Goal: Navigation & Orientation: Find specific page/section

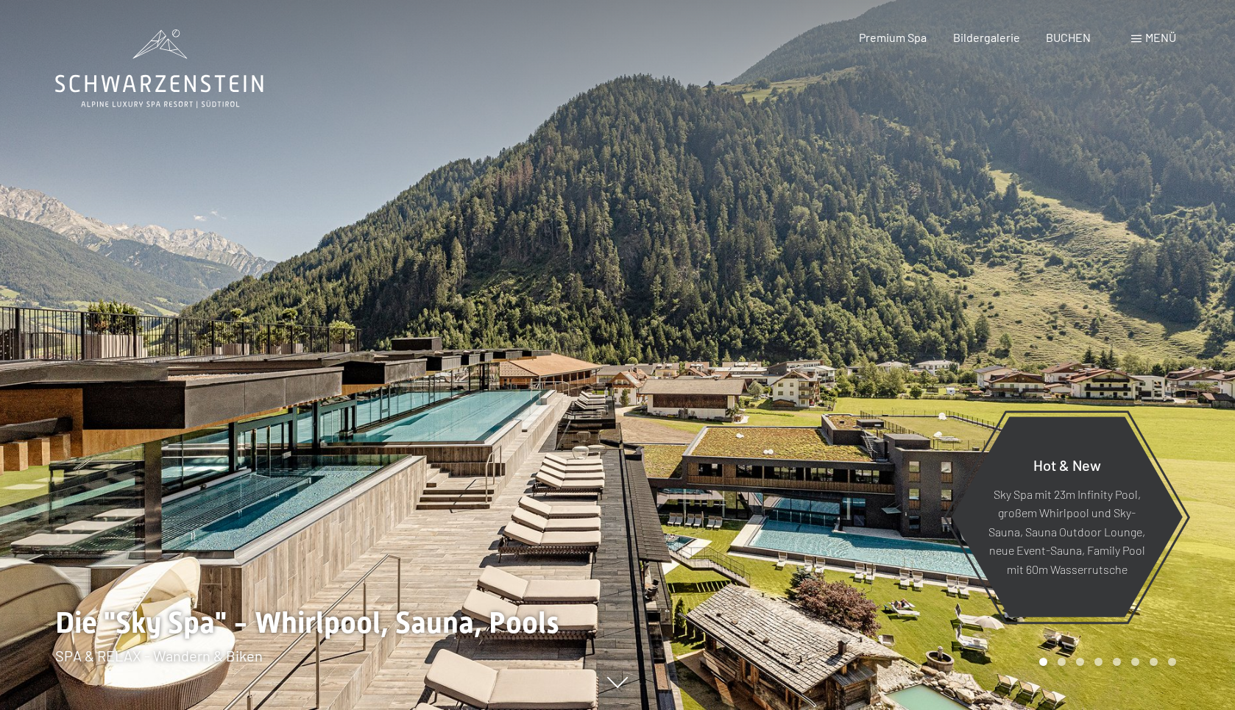
click at [1132, 35] on span at bounding box center [1136, 38] width 10 height 7
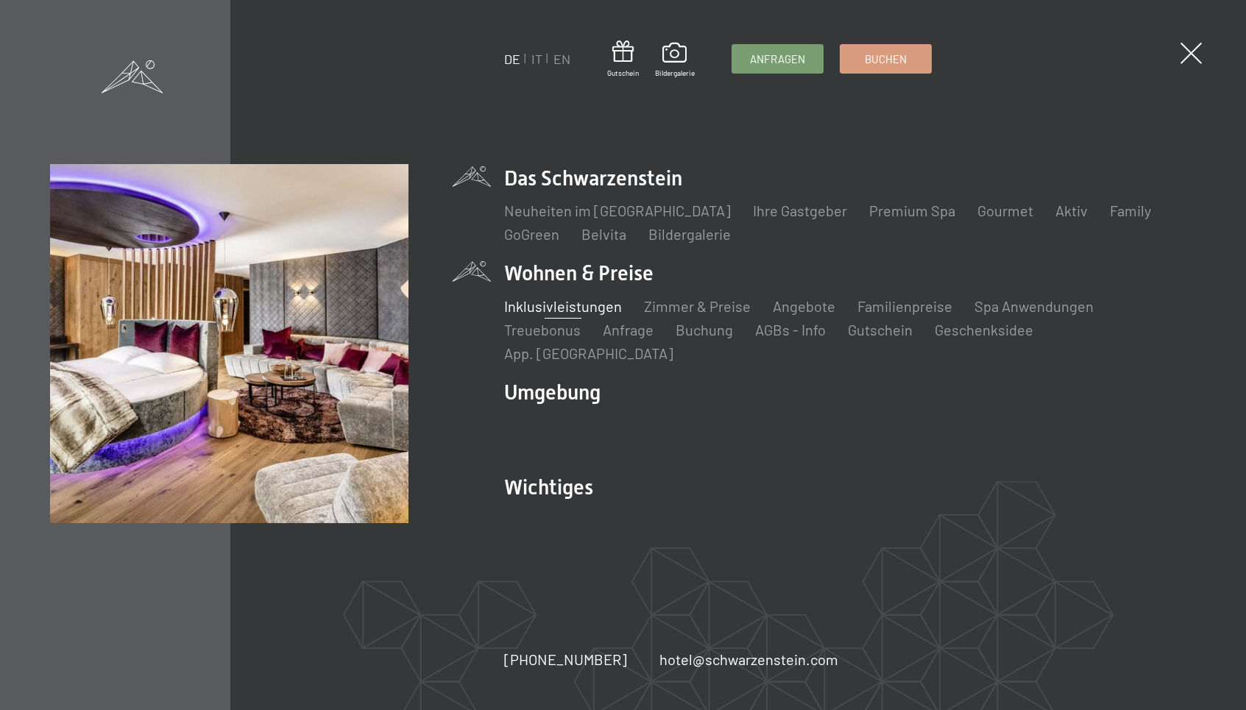
click at [570, 315] on link "Inklusivleistungen" at bounding box center [563, 306] width 118 height 18
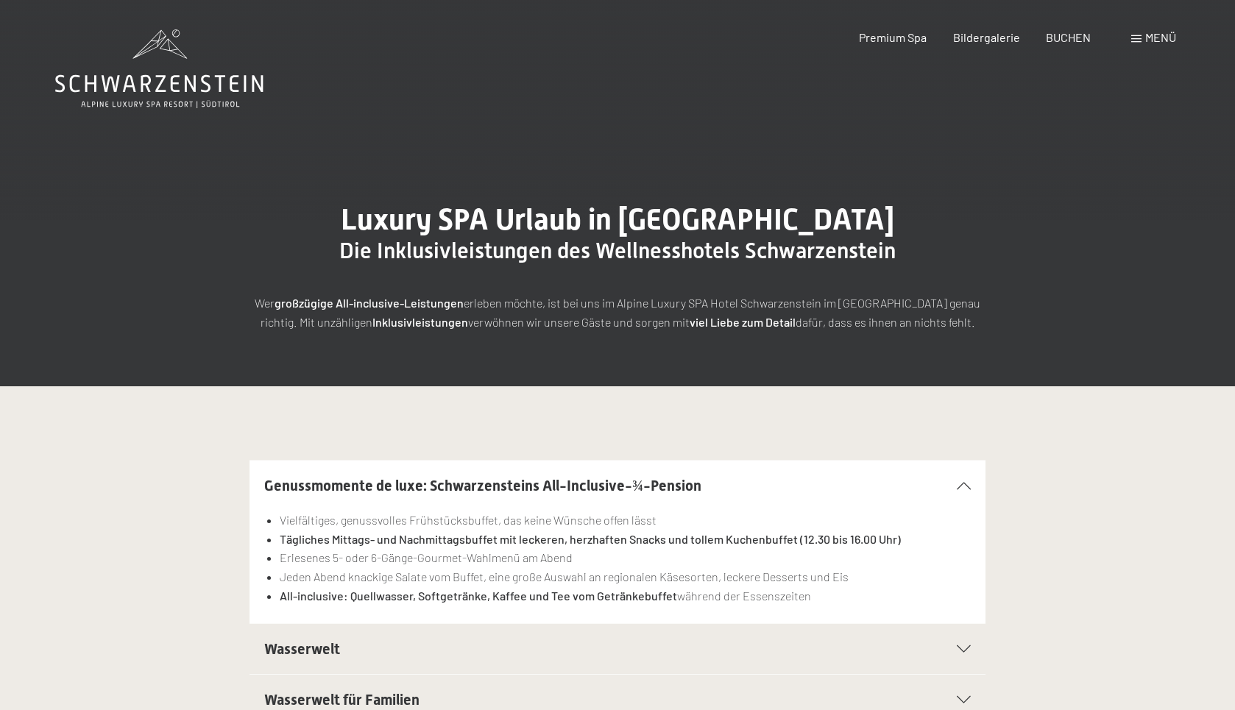
click at [1146, 39] on span "Menü" at bounding box center [1160, 37] width 31 height 14
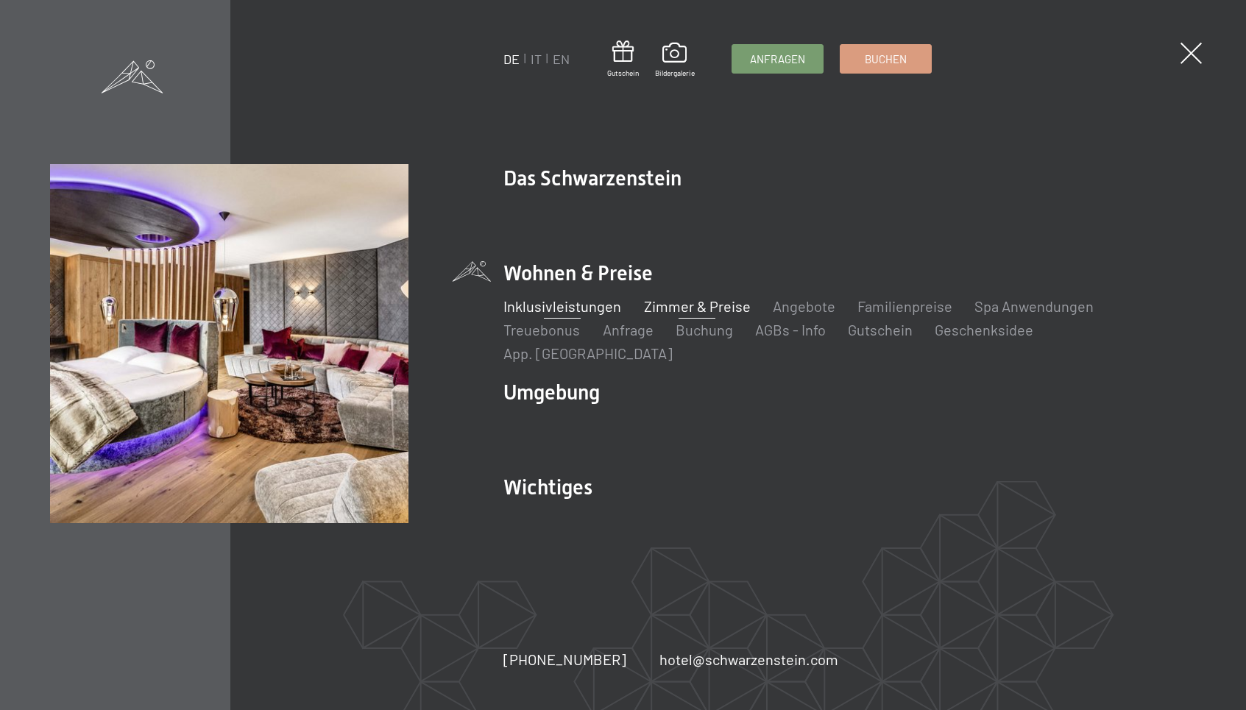
click at [681, 315] on link "Zimmer & Preise" at bounding box center [697, 306] width 107 height 18
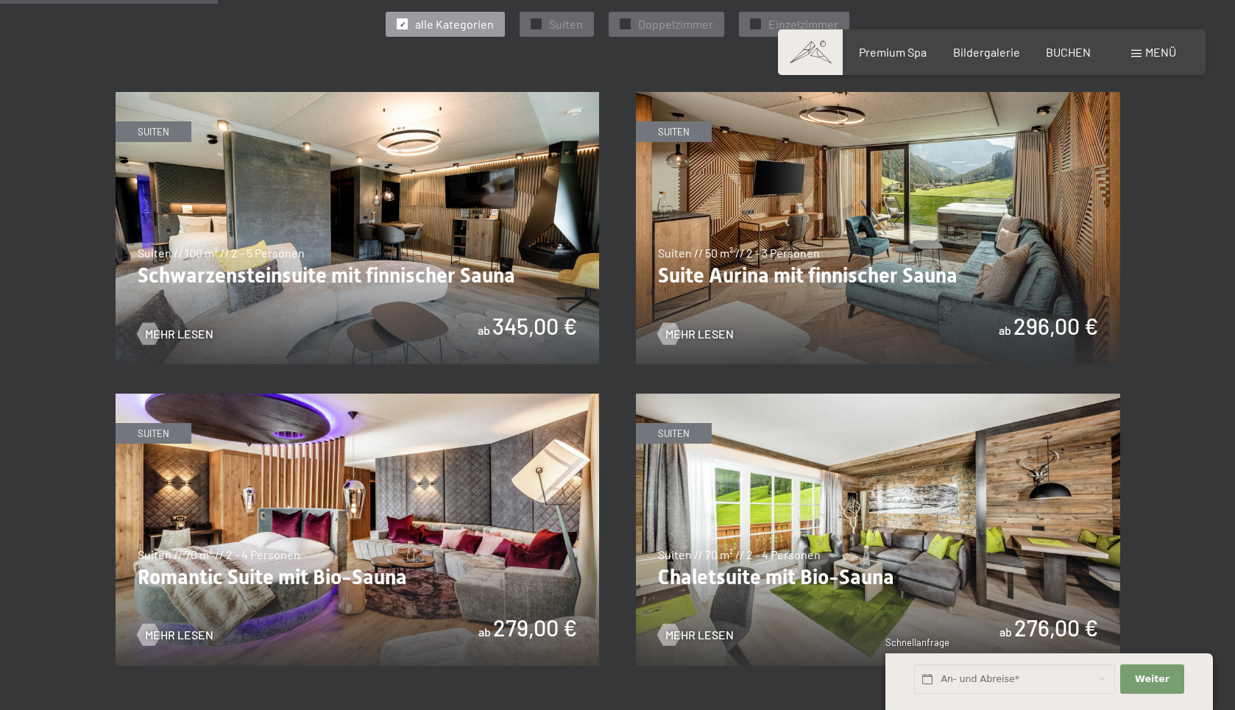
scroll to position [1104, 0]
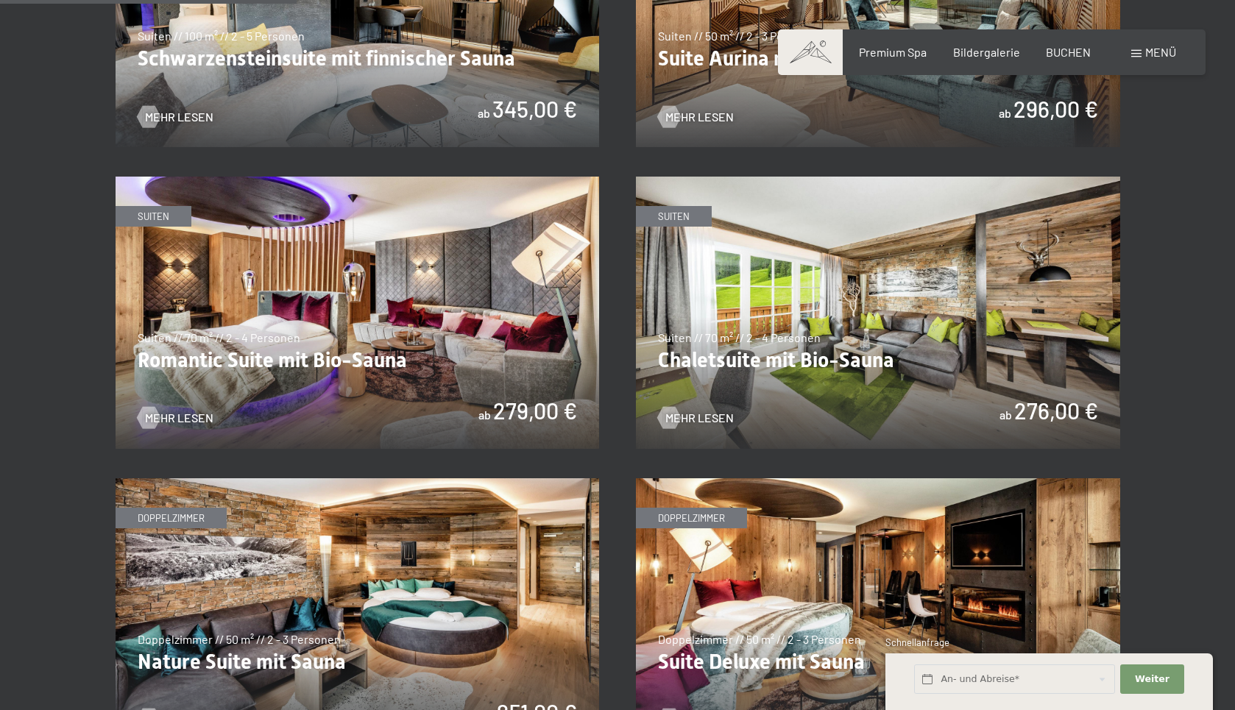
click at [319, 255] on img at bounding box center [358, 313] width 484 height 272
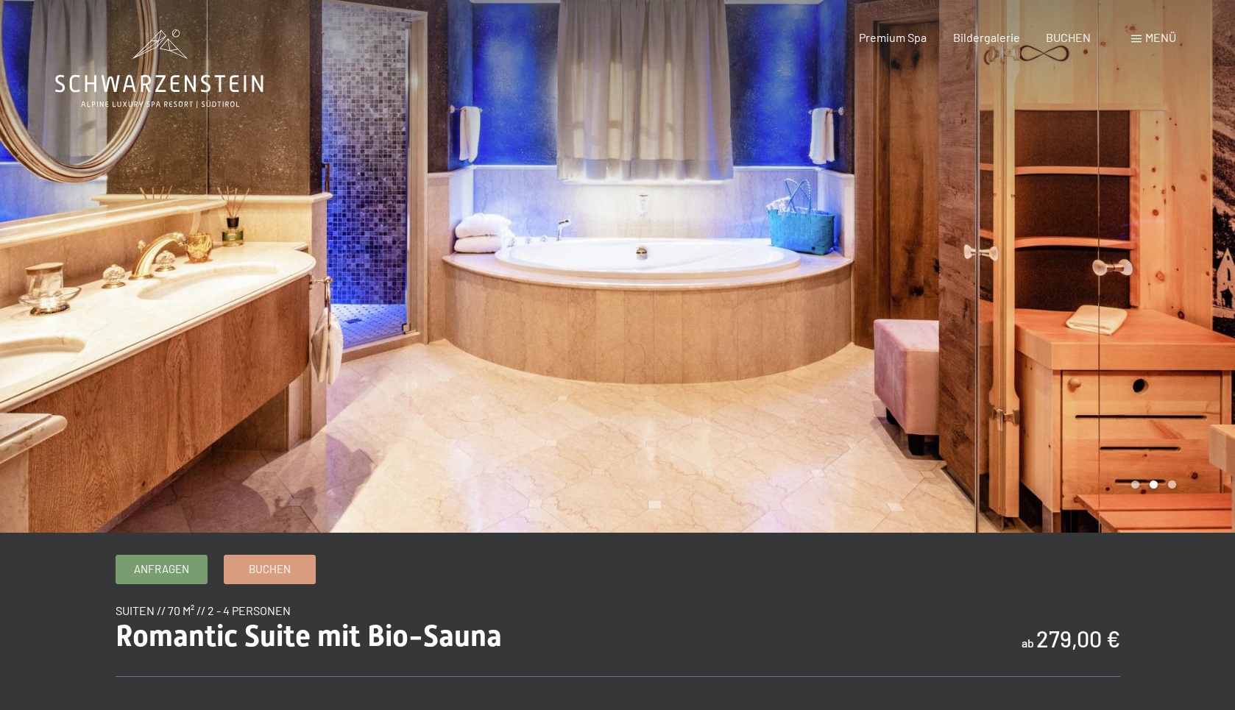
click at [1128, 482] on div at bounding box center [925, 266] width 617 height 533
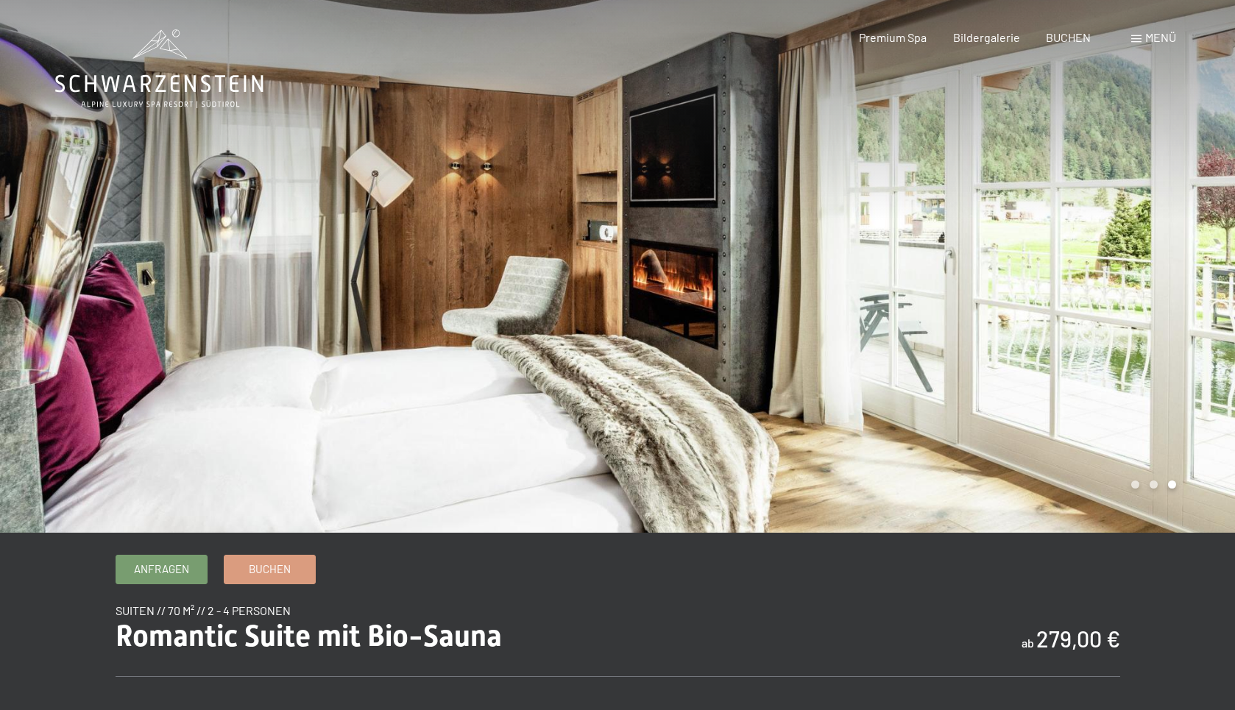
drag, startPoint x: 1127, startPoint y: 487, endPoint x: 1120, endPoint y: 480, distance: 9.9
click at [1125, 484] on div at bounding box center [925, 266] width 617 height 533
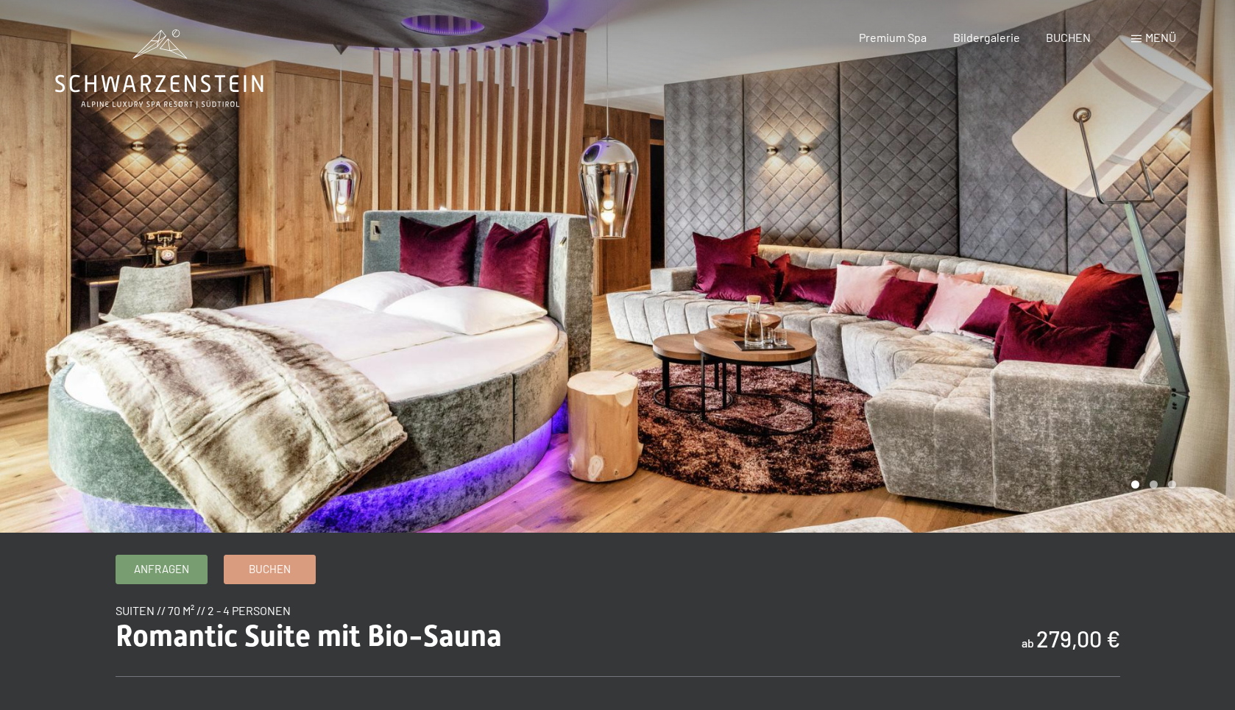
click at [1120, 480] on div at bounding box center [925, 266] width 617 height 533
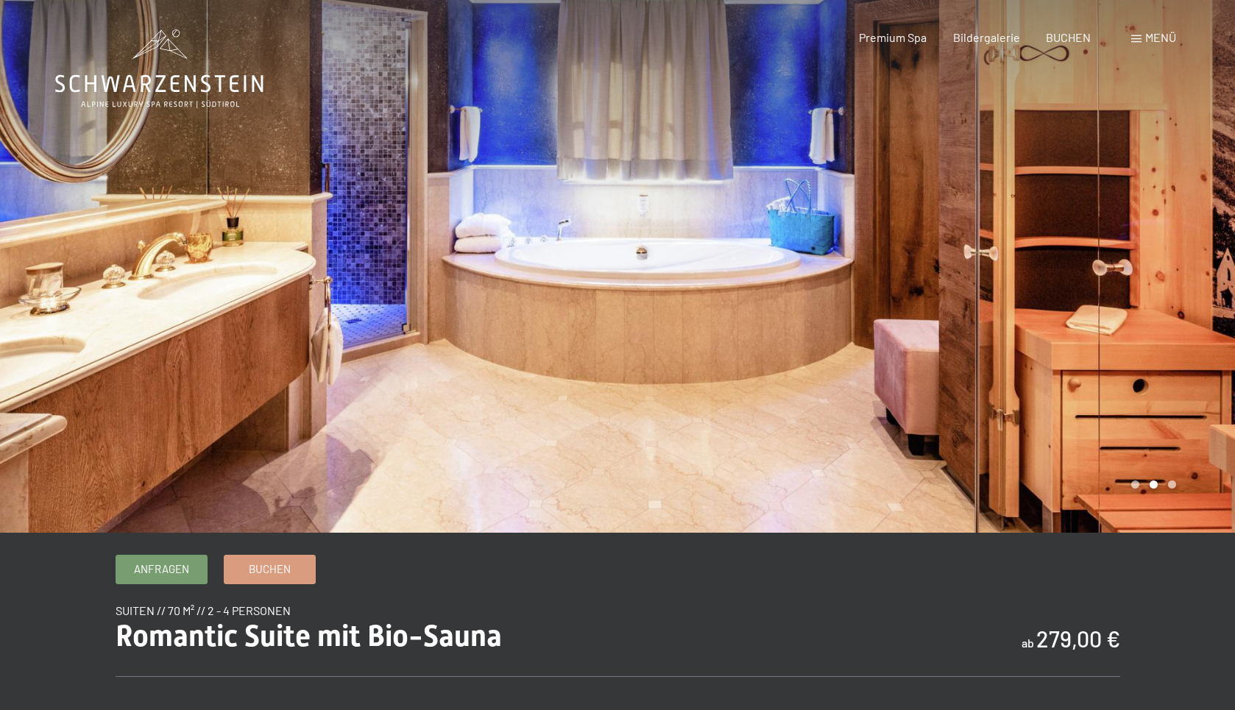
click at [1120, 480] on div at bounding box center [925, 266] width 617 height 533
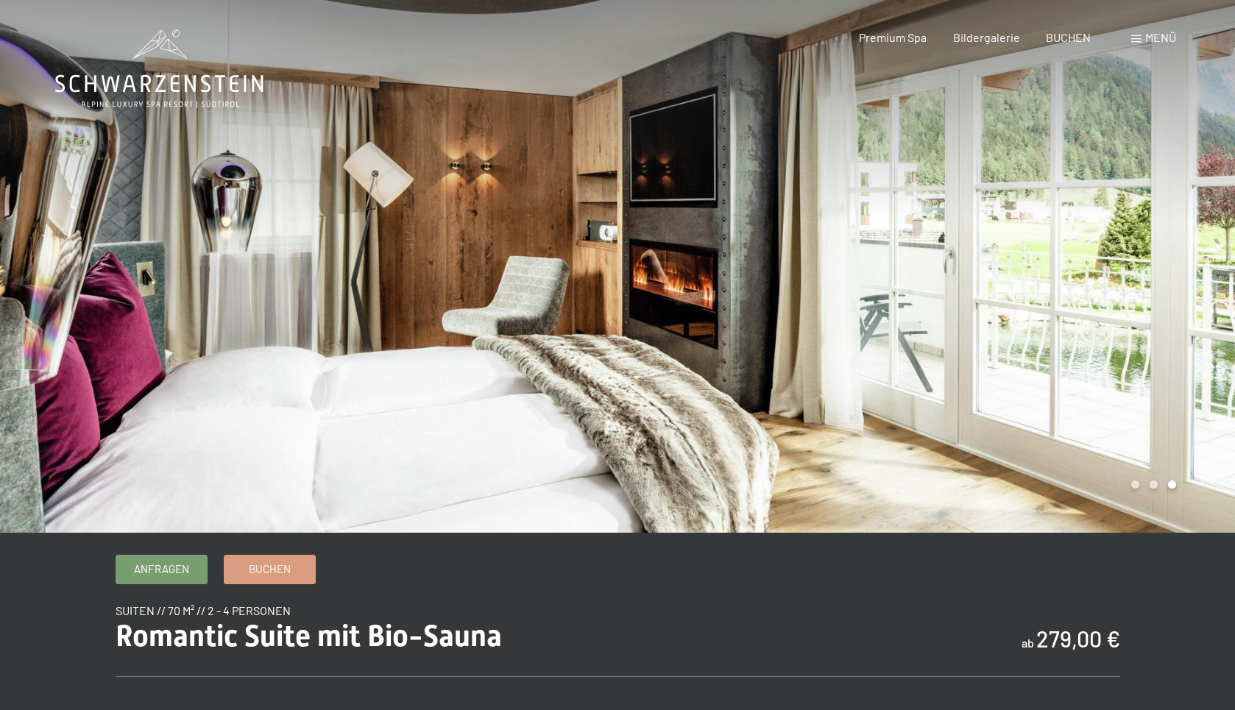
click at [1120, 480] on div at bounding box center [925, 266] width 617 height 533
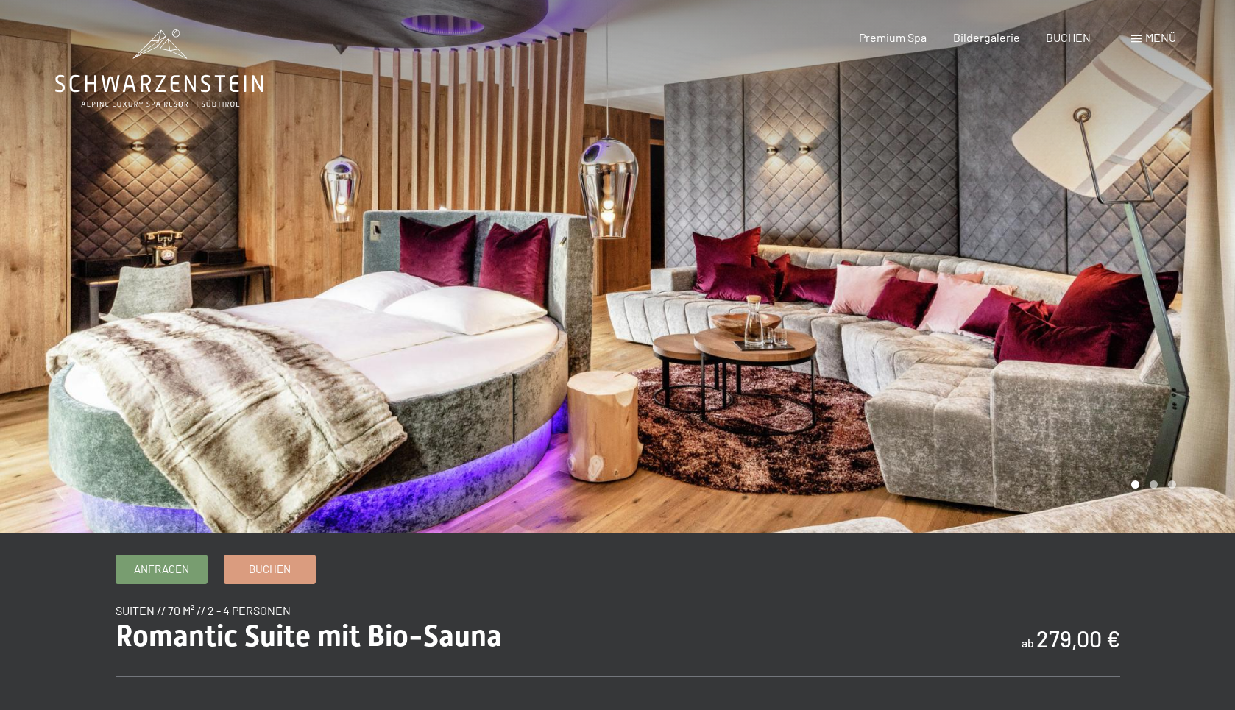
click at [1120, 480] on div at bounding box center [925, 266] width 617 height 533
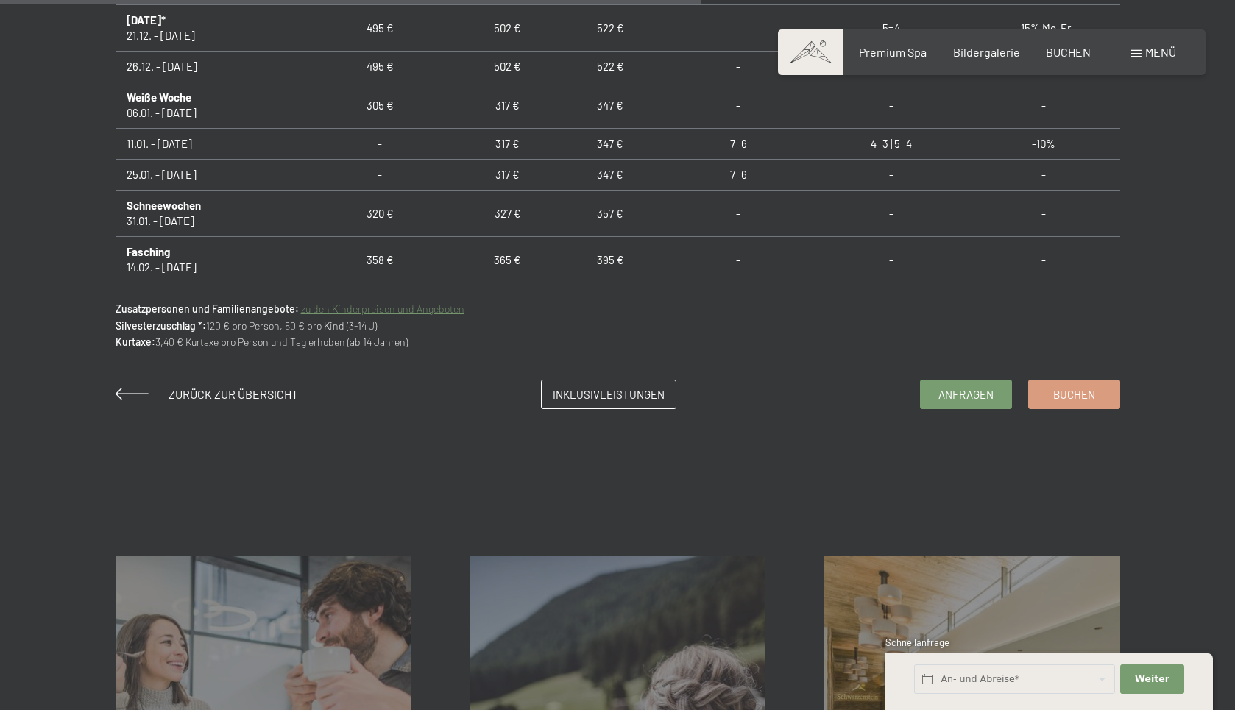
scroll to position [1104, 0]
